Goal: Book appointment/travel/reservation

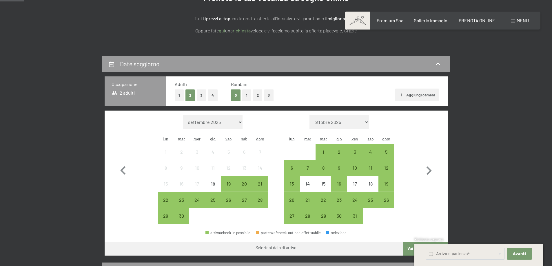
click at [244, 96] on button "1" at bounding box center [246, 95] width 9 height 12
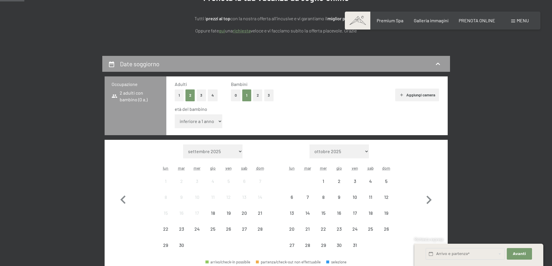
click at [208, 120] on select "inferiore a 1 anno 1 anno 2 anni 3 anni 4 anni 5 anni 6 anni 7 anni 8 anni 9 an…" at bounding box center [199, 121] width 48 height 14
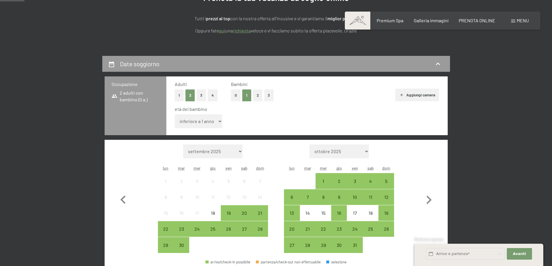
select select "5"
click at [175, 114] on select "inferiore a 1 anno 1 anno 2 anni 3 anni 4 anni 5 anni 6 anni 7 anni 8 anni 9 an…" at bounding box center [199, 121] width 48 height 14
click at [423, 193] on icon "button" at bounding box center [428, 200] width 17 height 17
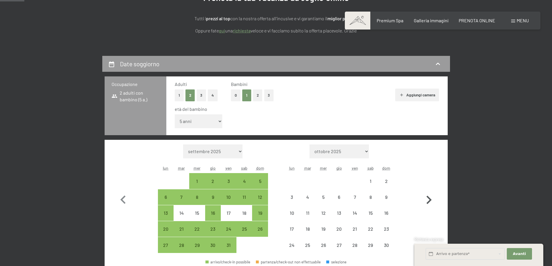
click at [423, 193] on icon "button" at bounding box center [428, 200] width 17 height 17
select select "[DATE]"
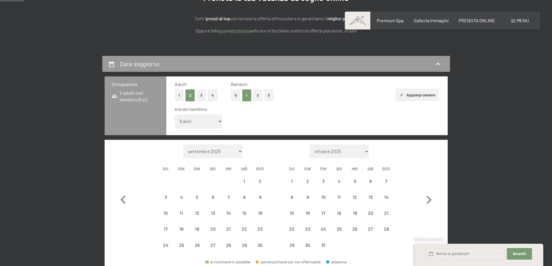
select select "[DATE]"
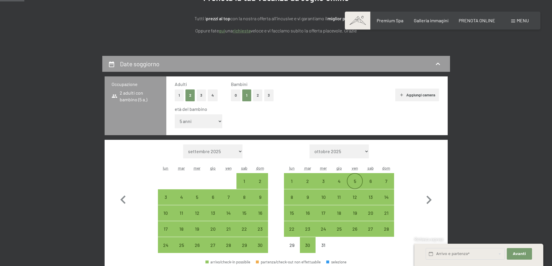
click at [359, 181] on div "5" at bounding box center [354, 186] width 14 height 14
select select "[DATE]"
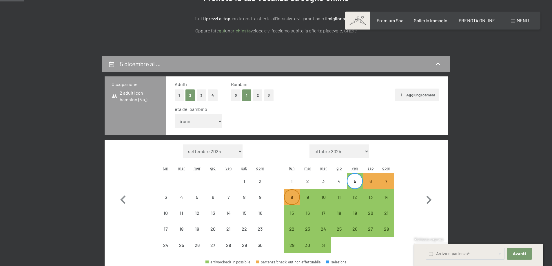
click at [289, 201] on div "8" at bounding box center [291, 202] width 14 height 14
select select "[DATE]"
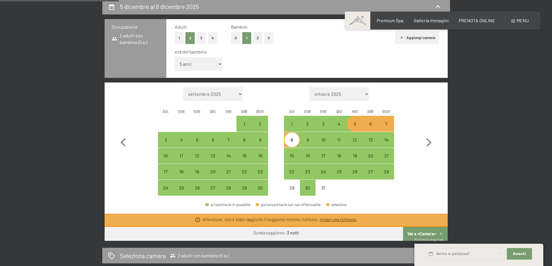
scroll to position [145, 0]
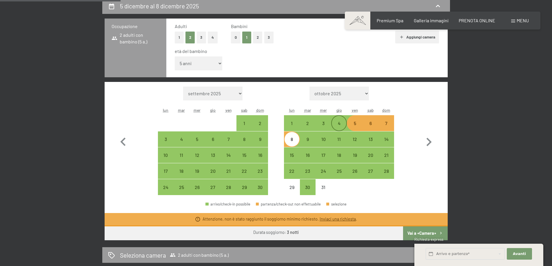
click at [343, 124] on div "4" at bounding box center [339, 128] width 14 height 14
select select "[DATE]"
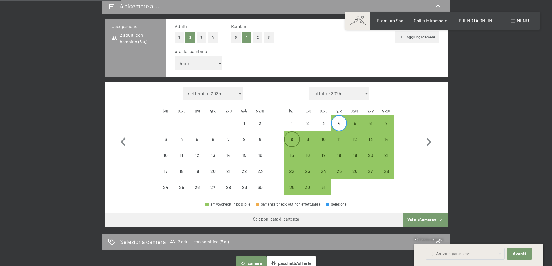
click at [293, 136] on div "8" at bounding box center [291, 139] width 14 height 14
select select "[DATE]"
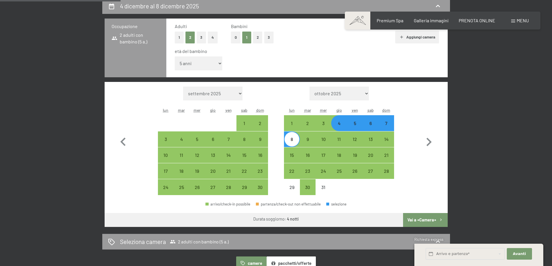
click at [436, 222] on button "Vai a «Camera»" at bounding box center [425, 220] width 44 height 14
select select "[DATE]"
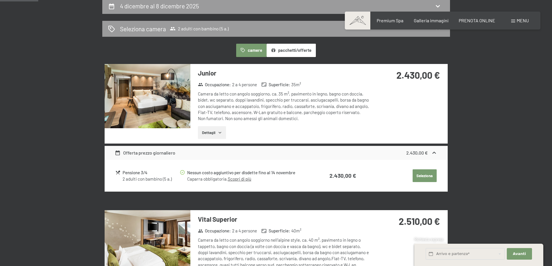
scroll to position [143, 0]
